Goal: Transaction & Acquisition: Book appointment/travel/reservation

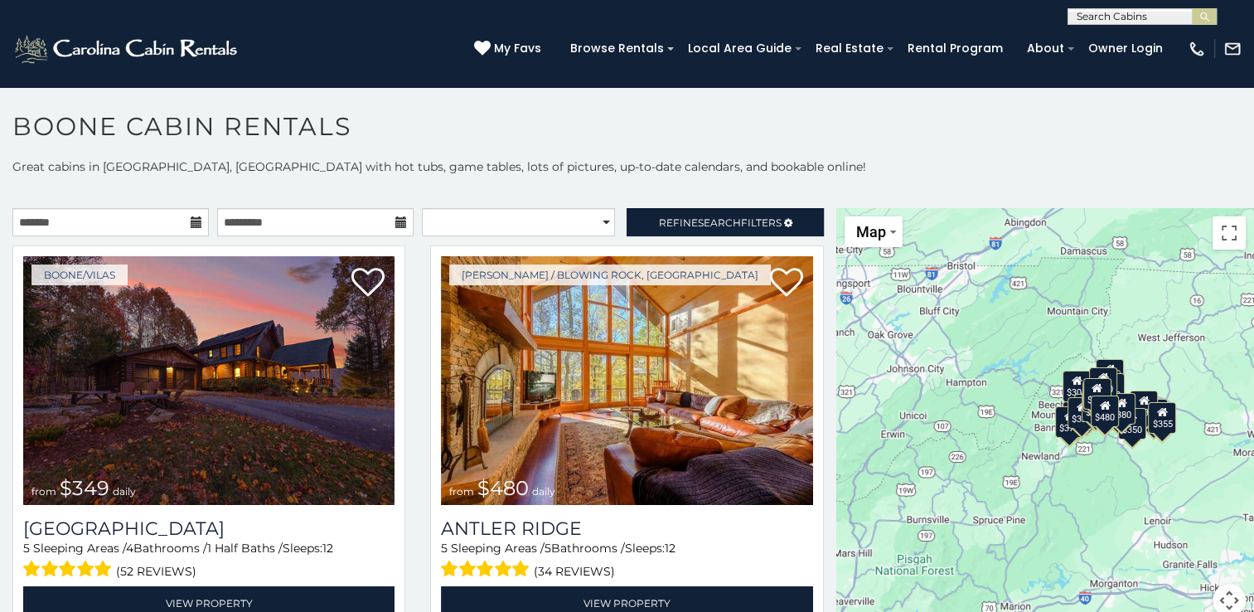
scroll to position [8, 0]
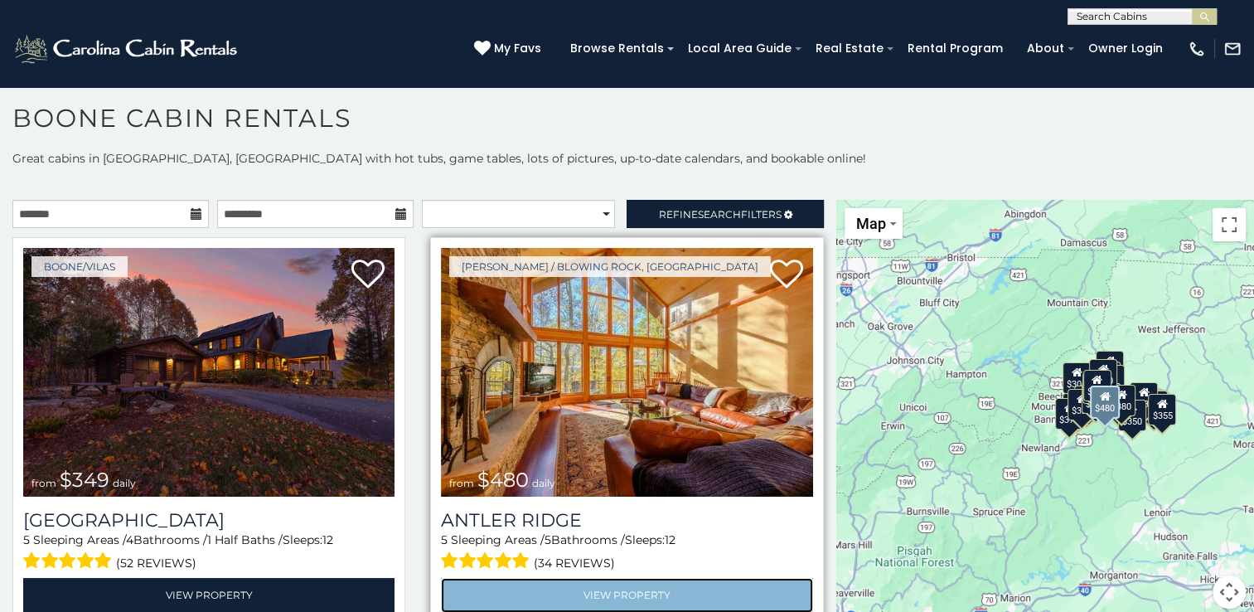
click at [628, 584] on link "View Property" at bounding box center [626, 595] width 371 height 34
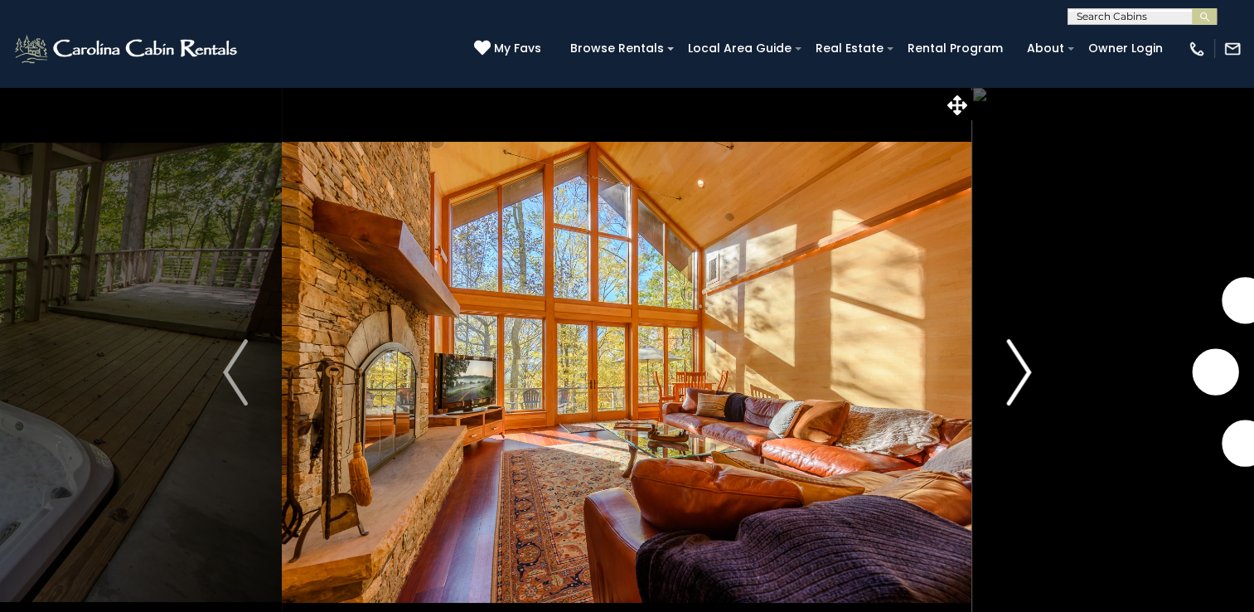
click at [1024, 373] on img "Next" at bounding box center [1018, 372] width 25 height 66
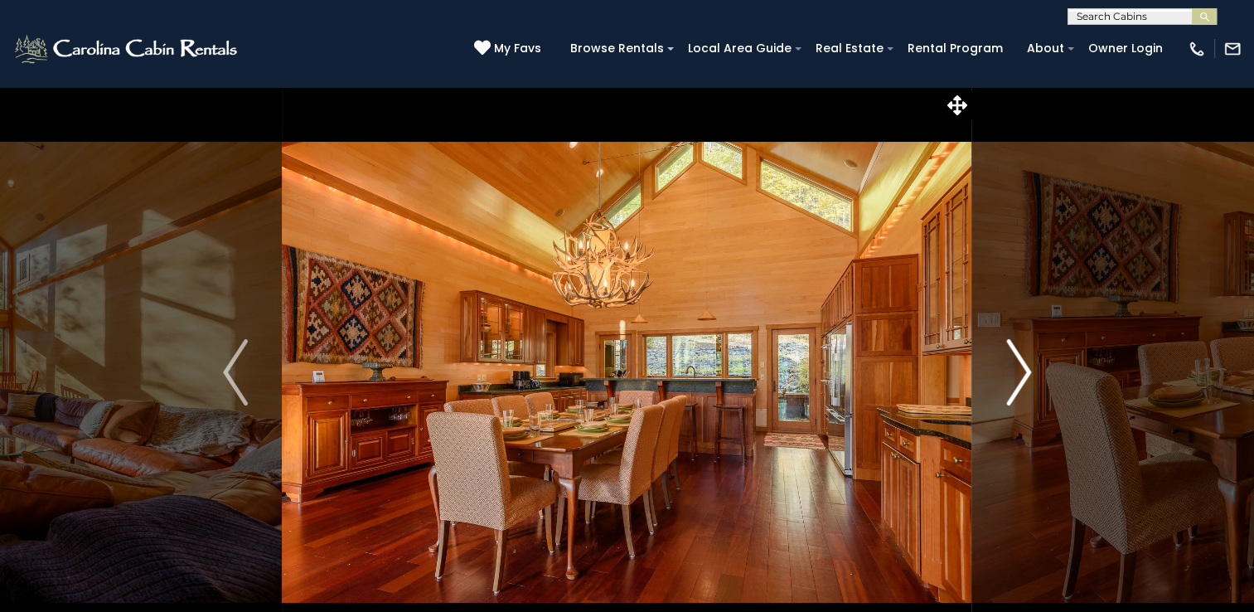
click at [1028, 368] on img "Next" at bounding box center [1018, 372] width 25 height 66
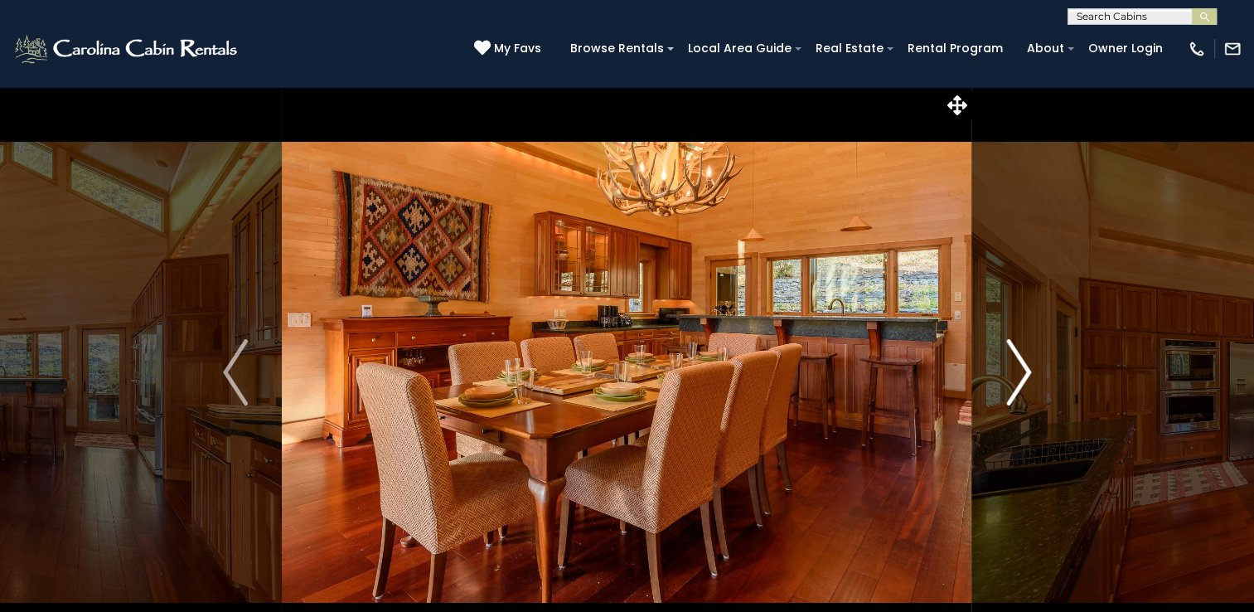
click at [1029, 368] on img "Next" at bounding box center [1018, 372] width 25 height 66
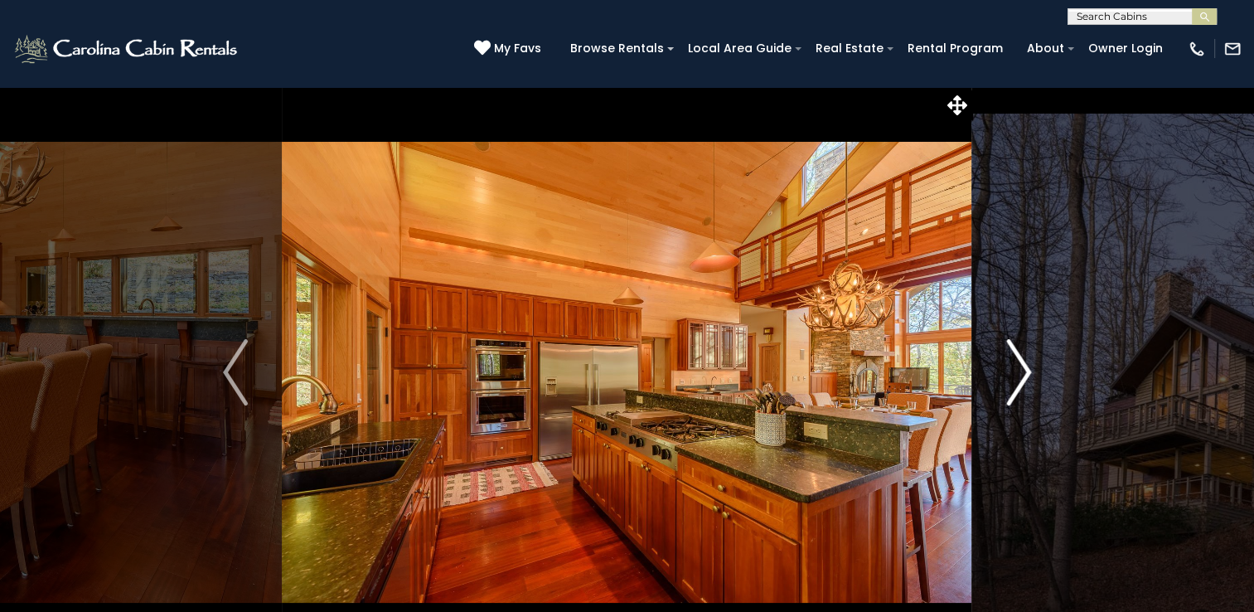
click at [1027, 367] on img "Next" at bounding box center [1018, 372] width 25 height 66
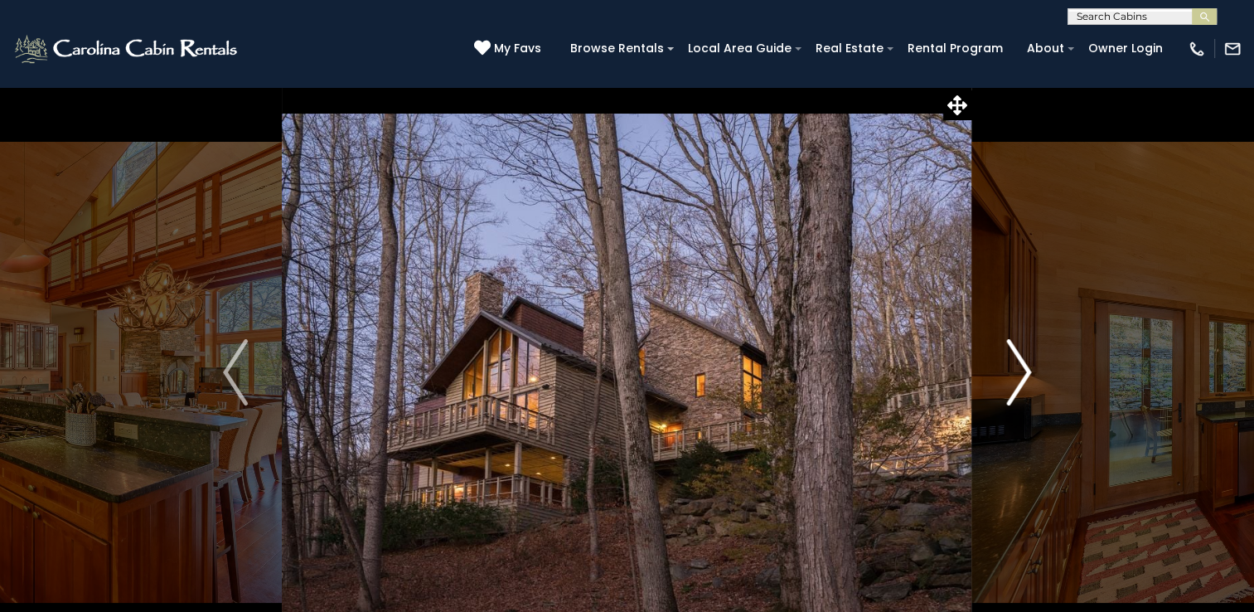
click at [1024, 361] on img "Next" at bounding box center [1018, 372] width 25 height 66
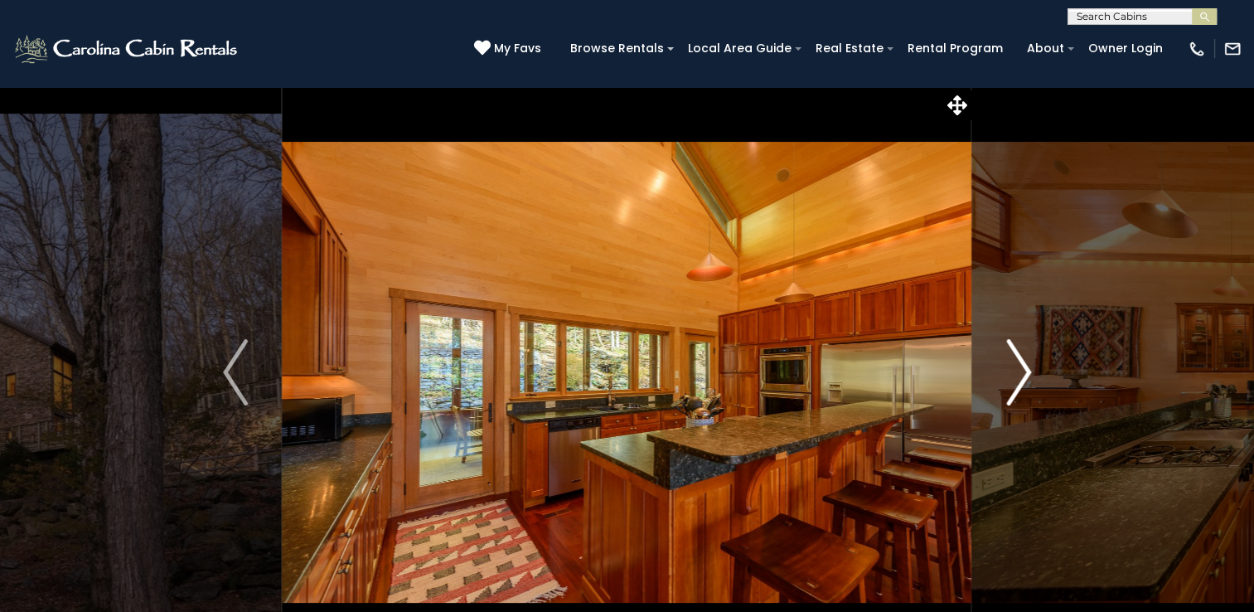
click at [1024, 363] on img "Next" at bounding box center [1018, 372] width 25 height 66
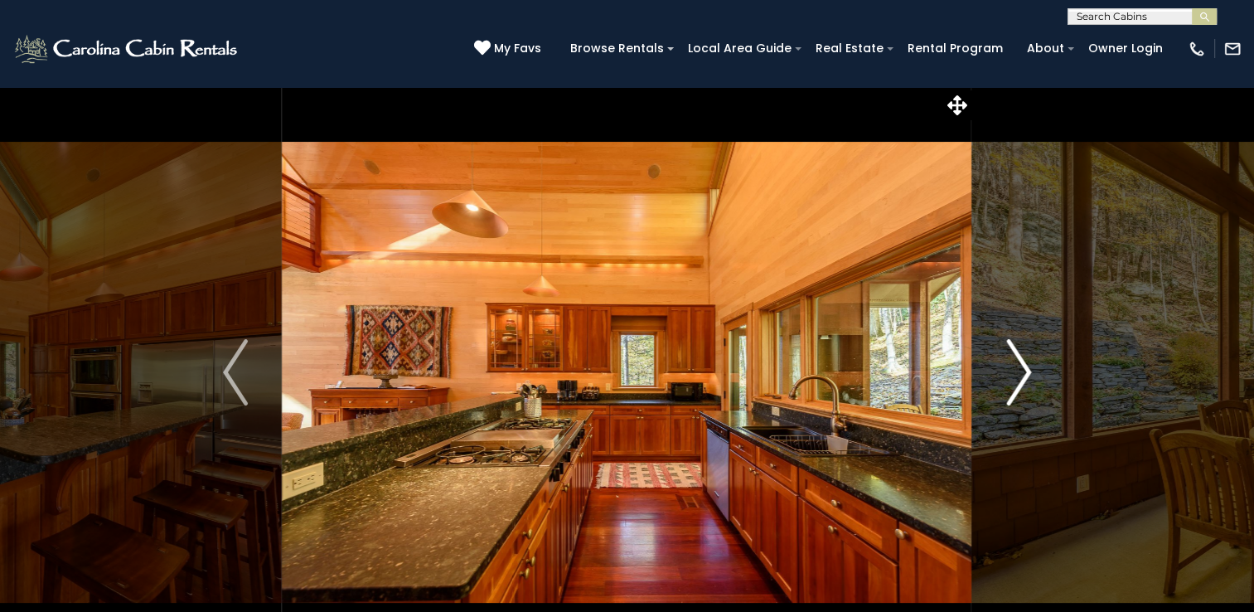
click at [1024, 363] on img "Next" at bounding box center [1018, 372] width 25 height 66
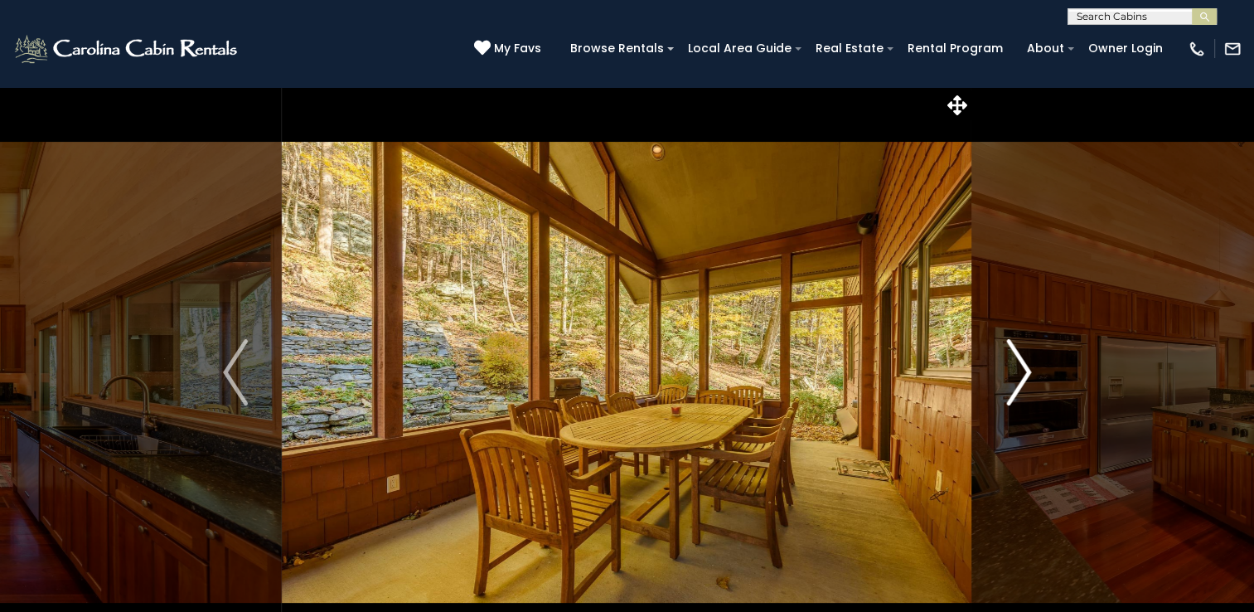
click at [1023, 366] on img "Next" at bounding box center [1018, 372] width 25 height 66
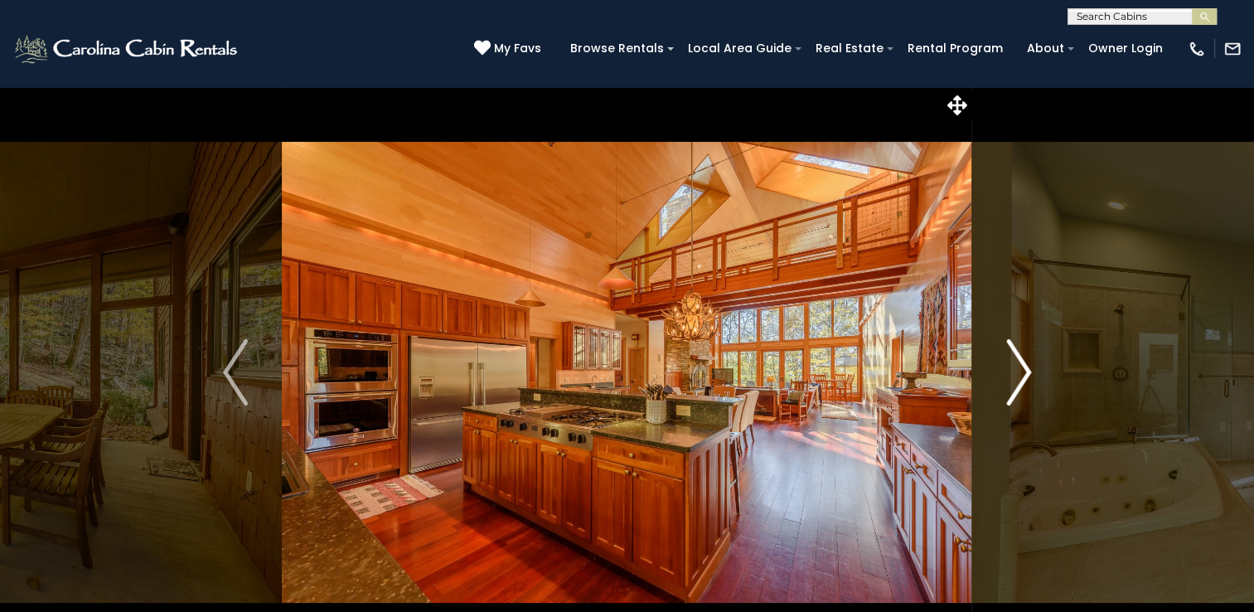
click at [1023, 368] on img "Next" at bounding box center [1018, 372] width 25 height 66
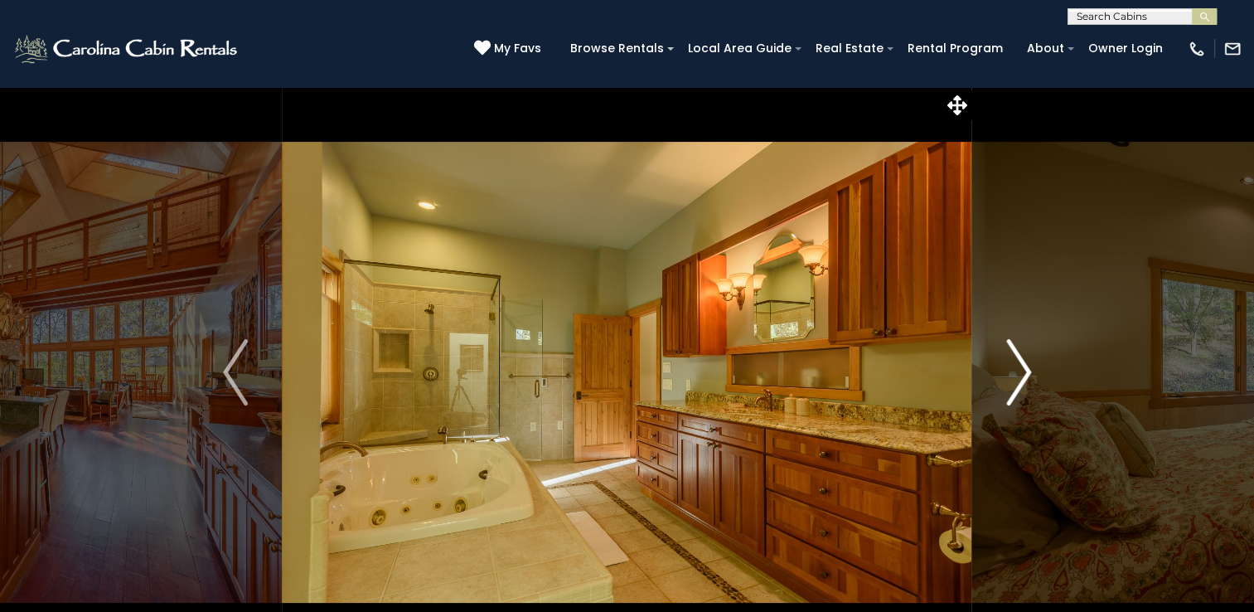
click at [1023, 370] on img "Next" at bounding box center [1018, 372] width 25 height 66
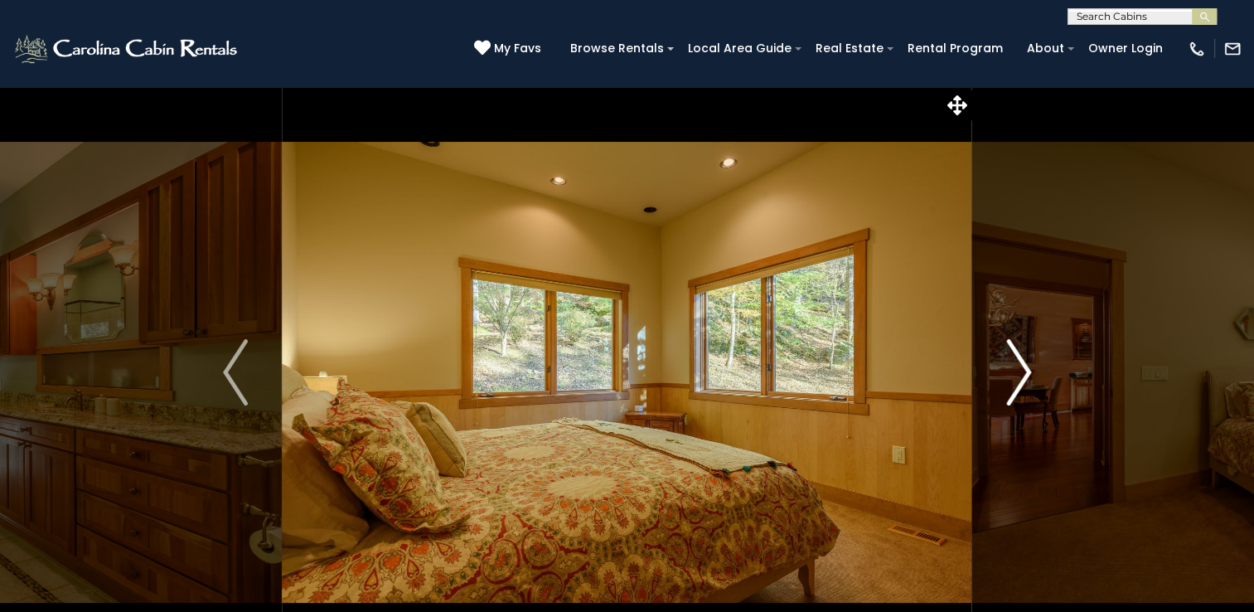
click at [1023, 370] on img "Next" at bounding box center [1018, 372] width 25 height 66
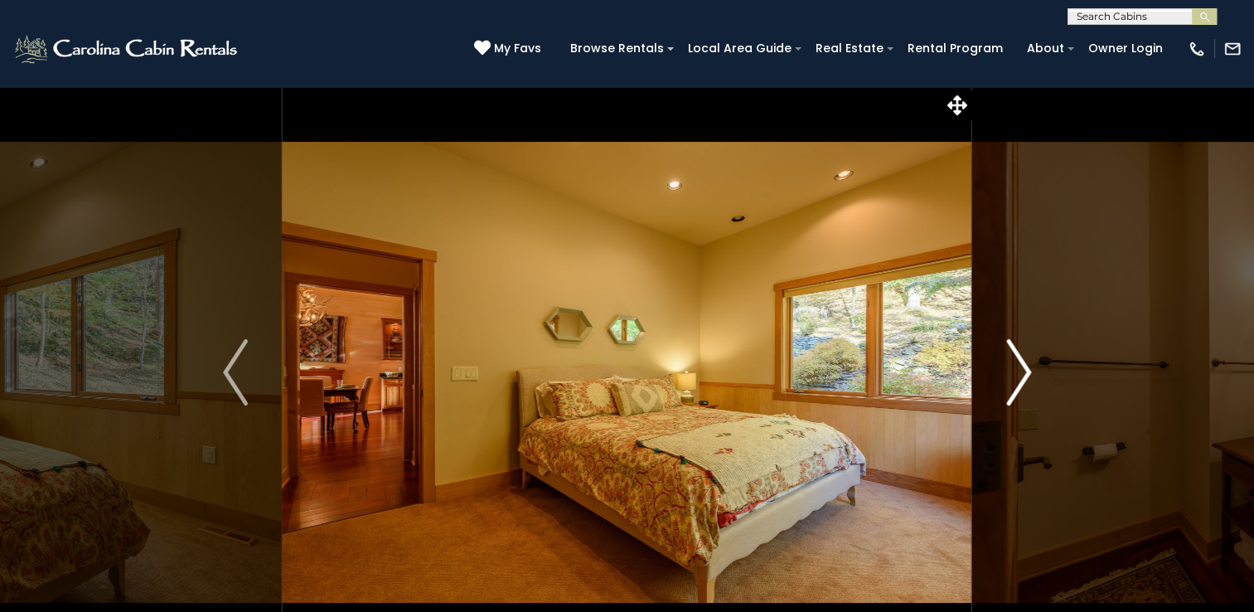
click at [1028, 375] on img "Next" at bounding box center [1018, 372] width 25 height 66
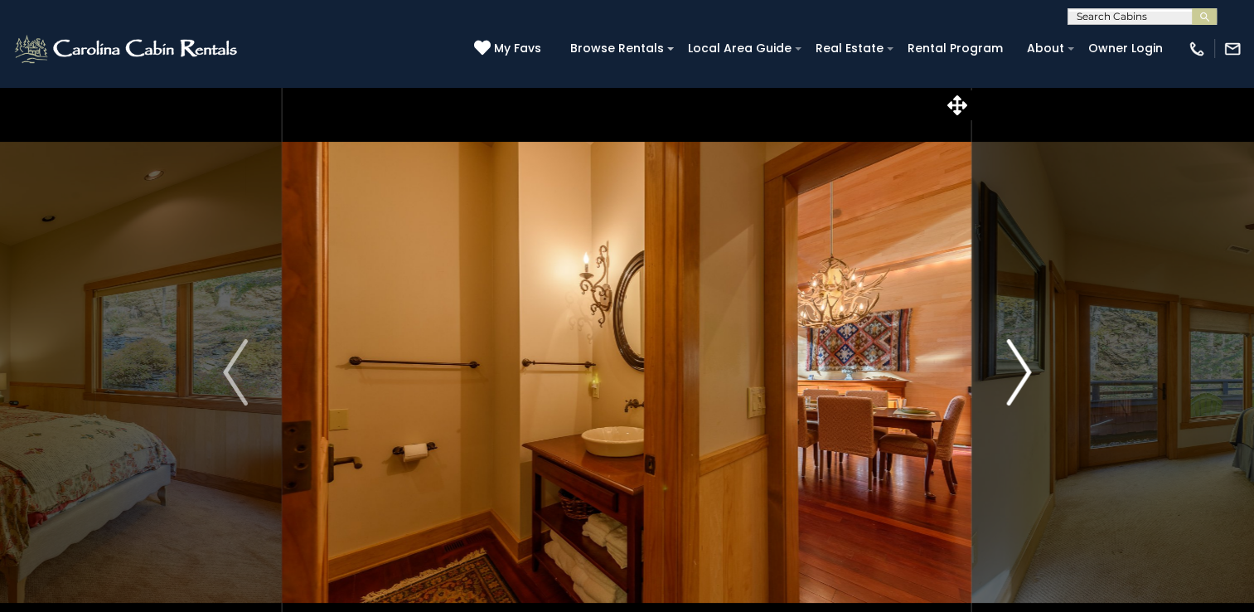
click at [1028, 375] on img "Next" at bounding box center [1018, 372] width 25 height 66
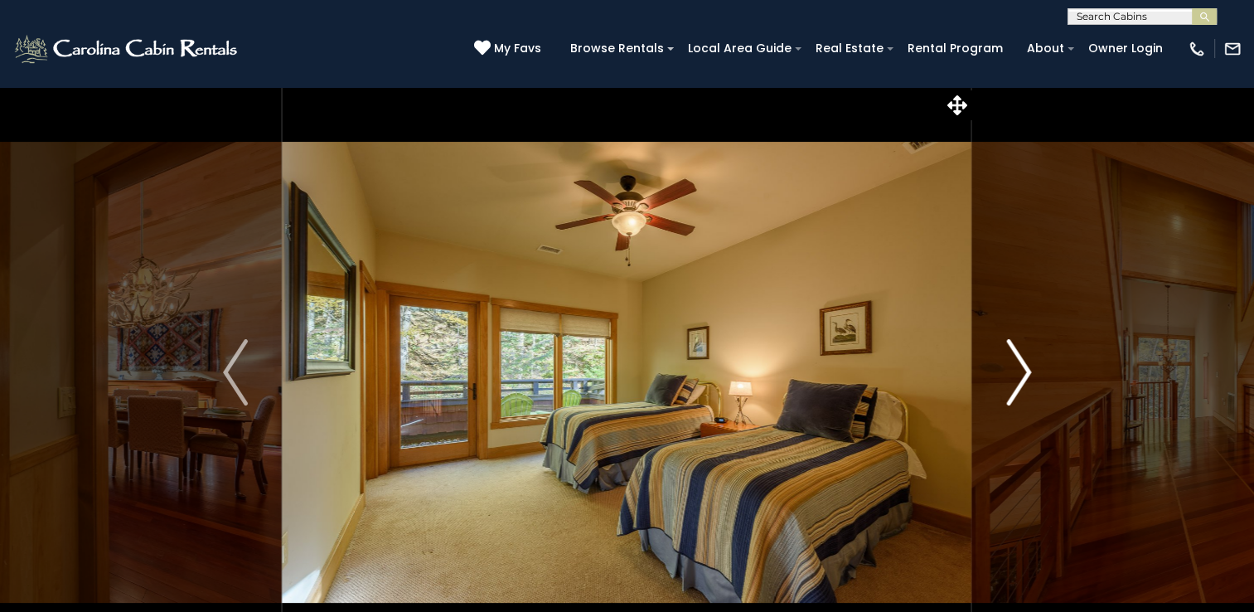
click at [1028, 370] on img "Next" at bounding box center [1018, 372] width 25 height 66
